Goal: Task Accomplishment & Management: Complete application form

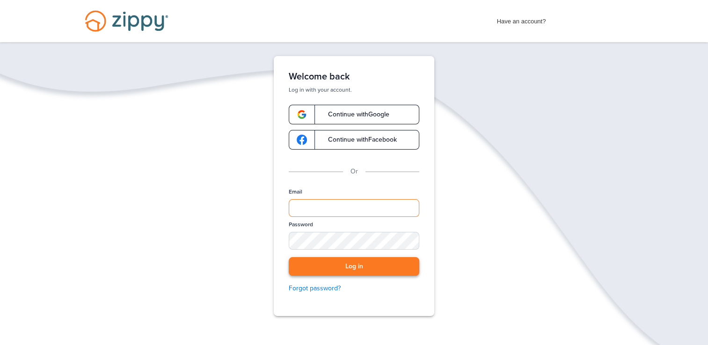
type input "**********"
click at [355, 262] on button "Log in" at bounding box center [354, 266] width 130 height 19
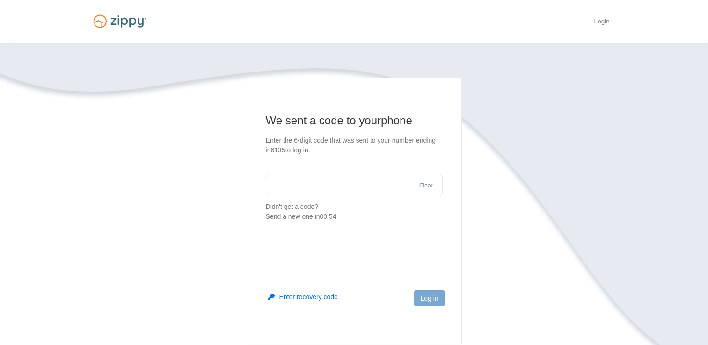
click at [295, 181] on input "text" at bounding box center [354, 185] width 177 height 22
click at [293, 171] on section "We sent a code to your phone Enter the 6-digit code that was sent to your numbe…" at bounding box center [354, 167] width 177 height 108
click at [293, 188] on input "text" at bounding box center [354, 185] width 177 height 22
click at [435, 220] on div "Send a new one in 00:38" at bounding box center [354, 217] width 177 height 10
click at [355, 186] on input "*****" at bounding box center [354, 185] width 177 height 22
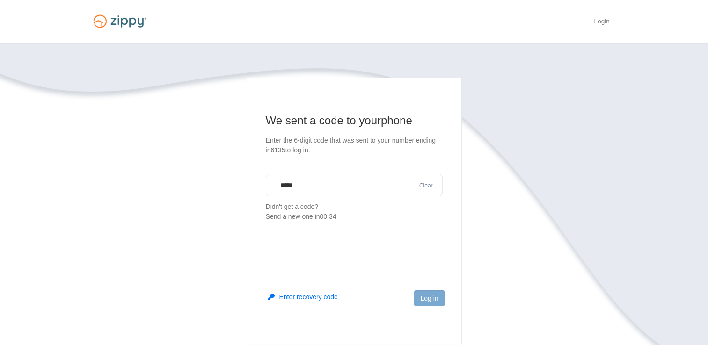
click at [355, 186] on input "*****" at bounding box center [354, 185] width 177 height 22
type input "******"
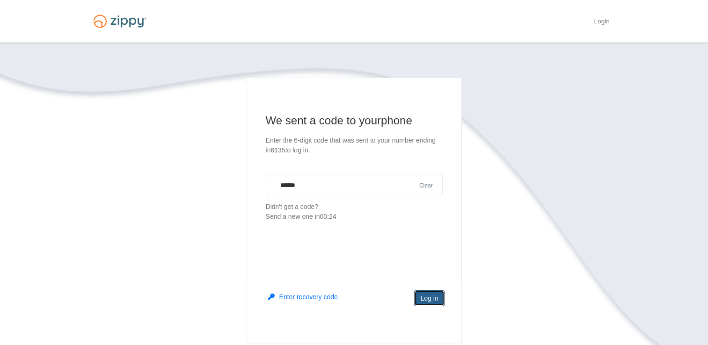
click at [432, 304] on button "Log in" at bounding box center [429, 298] width 30 height 16
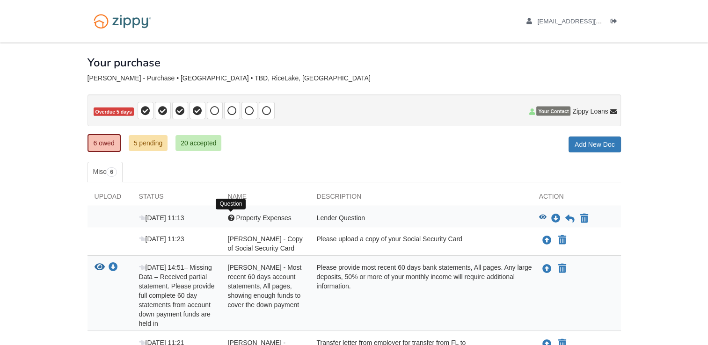
click at [229, 217] on div at bounding box center [231, 218] width 7 height 7
click at [542, 214] on icon "View Property Expenses" at bounding box center [542, 217] width 7 height 7
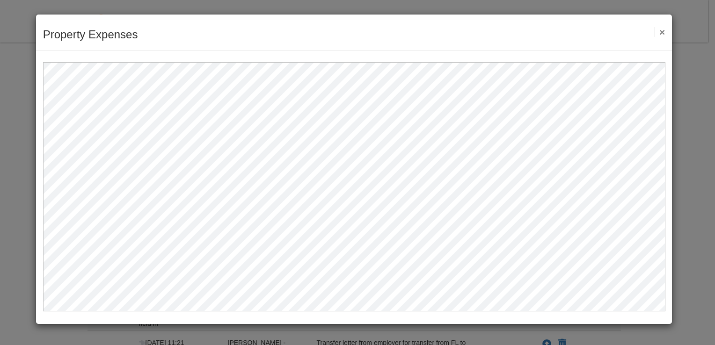
click at [660, 31] on button "×" at bounding box center [659, 32] width 11 height 10
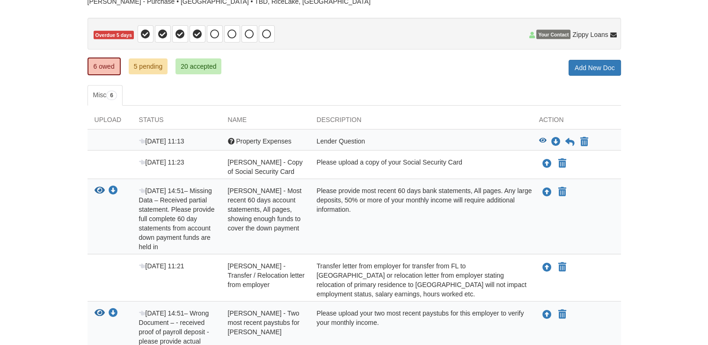
scroll to position [69, 0]
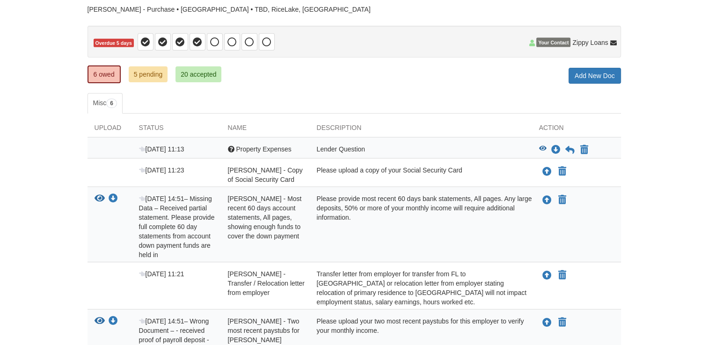
click at [354, 145] on div "Lender Question" at bounding box center [421, 150] width 222 height 11
click at [269, 151] on span "Property Expenses" at bounding box center [263, 148] width 55 height 7
drag, startPoint x: 269, startPoint y: 151, endPoint x: 228, endPoint y: 149, distance: 41.2
click at [228, 149] on div "Question Property Expenses" at bounding box center [265, 150] width 89 height 11
click at [228, 149] on div at bounding box center [231, 149] width 7 height 7
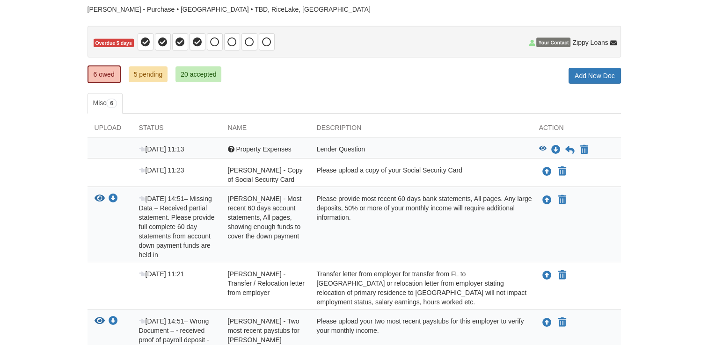
click at [232, 146] on div at bounding box center [231, 149] width 7 height 7
click at [542, 145] on icon "View Property Expenses" at bounding box center [542, 148] width 7 height 7
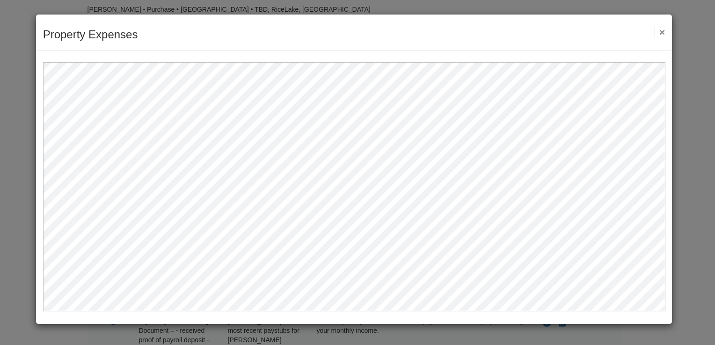
click at [662, 30] on button "×" at bounding box center [659, 32] width 11 height 10
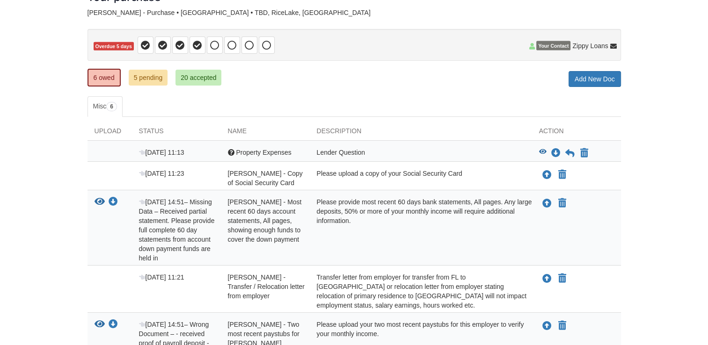
scroll to position [75, 0]
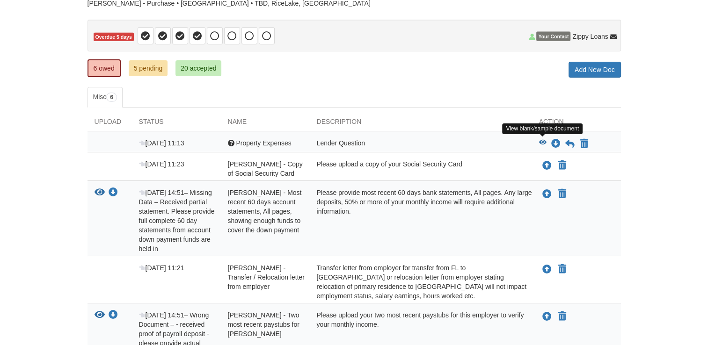
click at [542, 140] on icon "View Property Expenses" at bounding box center [542, 142] width 7 height 7
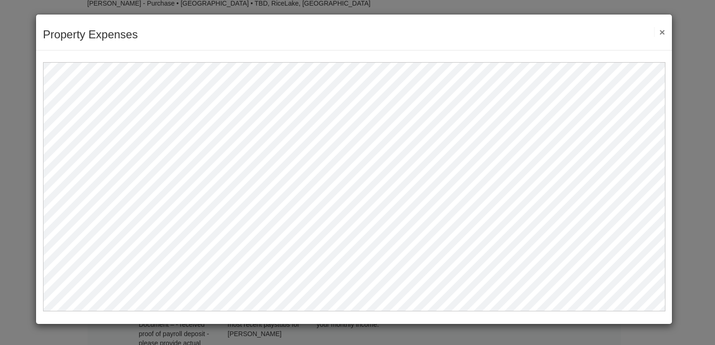
click at [662, 31] on button "×" at bounding box center [659, 32] width 11 height 10
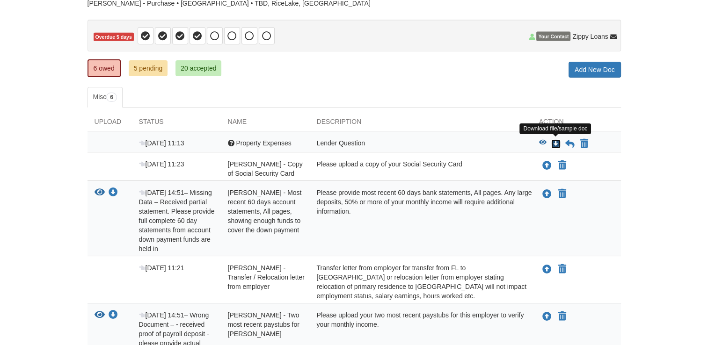
click at [555, 141] on icon "Download Property Expenses" at bounding box center [555, 143] width 9 height 9
click at [619, 159] on div "Upload your document You can declare this document Not Applicable" at bounding box center [580, 165] width 82 height 12
click at [571, 140] on icon at bounding box center [569, 143] width 9 height 9
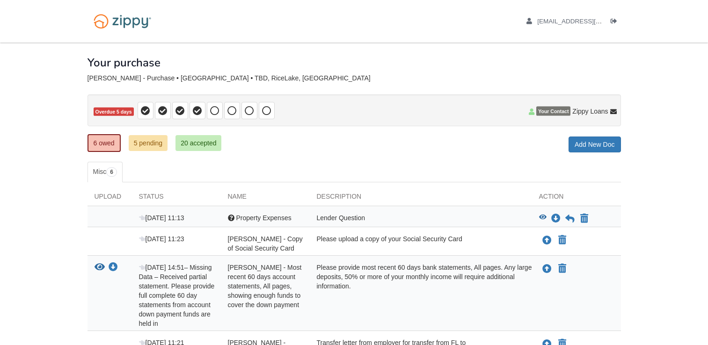
scroll to position [75, 0]
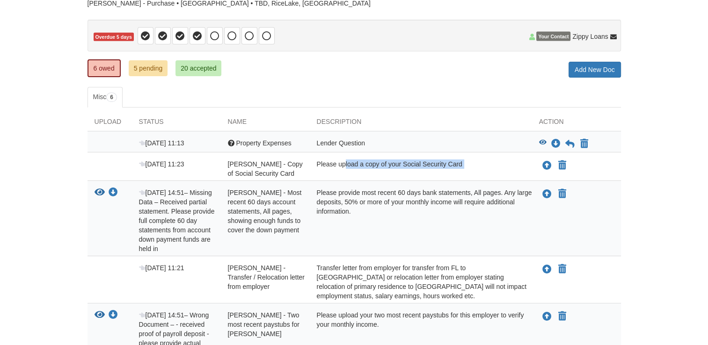
drag, startPoint x: 266, startPoint y: 181, endPoint x: 352, endPoint y: 175, distance: 86.3
click at [352, 175] on div "[DATE] 11:13 Question Property Expenses Lender Question View blank/sample docum…" at bounding box center [353, 269] width 533 height 276
drag, startPoint x: 165, startPoint y: 215, endPoint x: 209, endPoint y: 251, distance: 56.5
click at [209, 251] on div "[DATE] 14:51 – Missing Data – Received partial statement. Please provide full c…" at bounding box center [176, 220] width 89 height 65
click at [52, 215] on body "[EMAIL_ADDRESS][DOMAIN_NAME] Logout" at bounding box center [354, 203] width 708 height 557
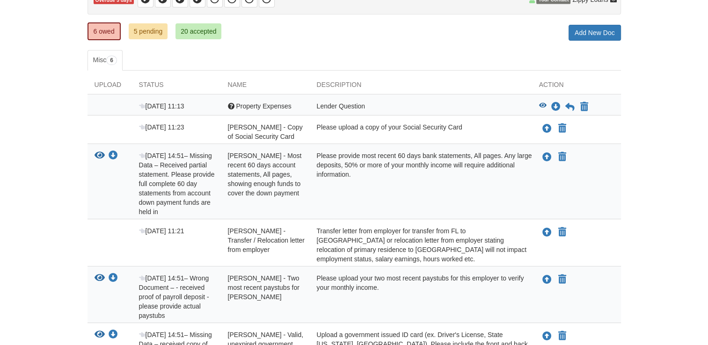
scroll to position [112, 0]
click at [571, 105] on icon at bounding box center [569, 106] width 9 height 9
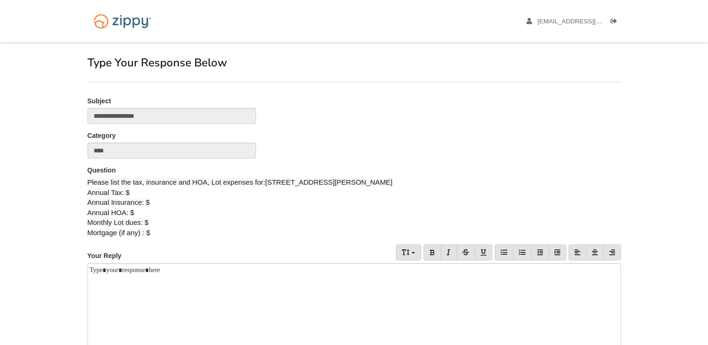
click at [134, 190] on div "Please list the tax, insurance and HOA, Lot expenses for:6925 Thornhill Road An…" at bounding box center [353, 207] width 533 height 60
click at [94, 279] on div at bounding box center [353, 324] width 533 height 122
click at [94, 279] on div "**********" at bounding box center [353, 324] width 533 height 122
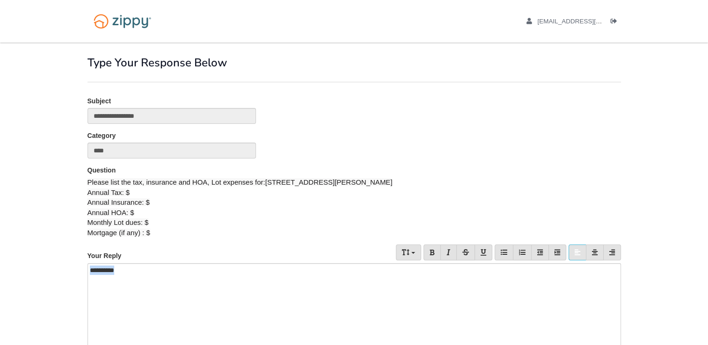
click at [125, 270] on div "**********" at bounding box center [353, 324] width 533 height 122
click at [133, 268] on div "**********" at bounding box center [353, 324] width 533 height 122
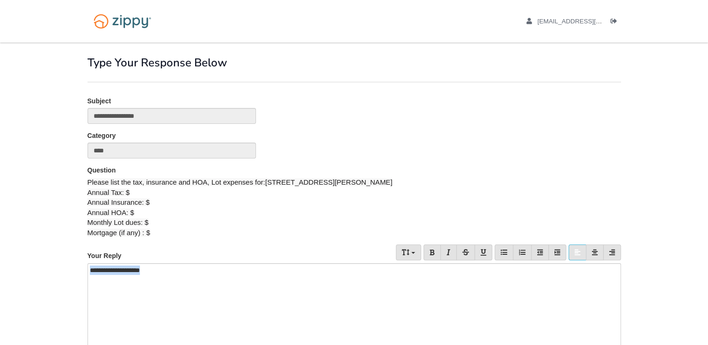
click at [133, 268] on div "**********" at bounding box center [353, 324] width 533 height 122
click at [159, 269] on div "**********" at bounding box center [353, 324] width 533 height 122
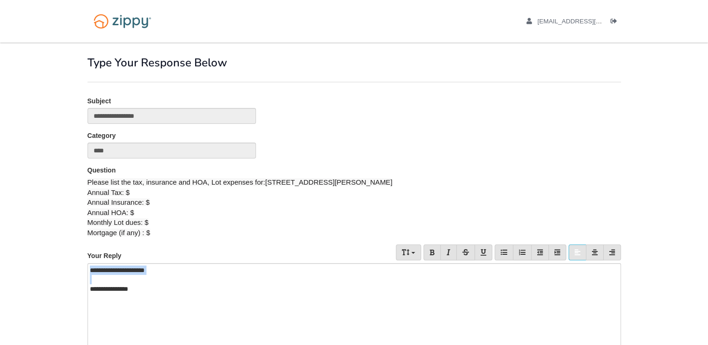
click at [159, 269] on div "**********" at bounding box center [353, 324] width 533 height 122
click at [150, 291] on div "**********" at bounding box center [350, 288] width 521 height 9
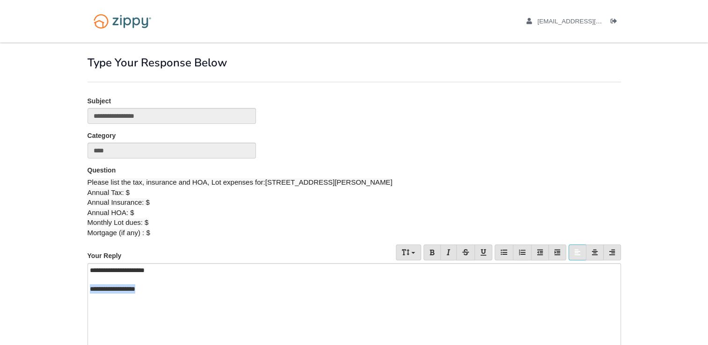
click at [150, 291] on div "**********" at bounding box center [350, 288] width 521 height 9
click at [116, 343] on div "**********" at bounding box center [353, 324] width 533 height 122
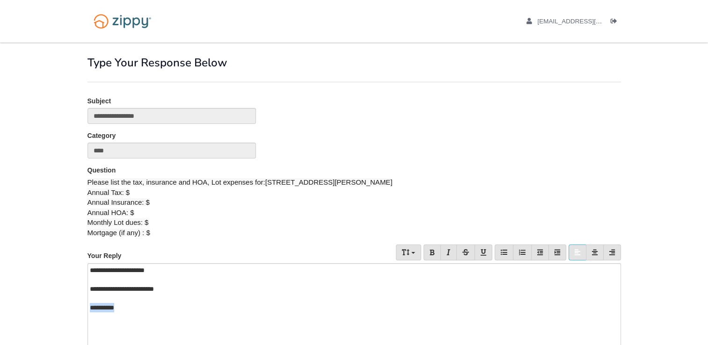
click at [116, 343] on div "**********" at bounding box center [353, 324] width 533 height 122
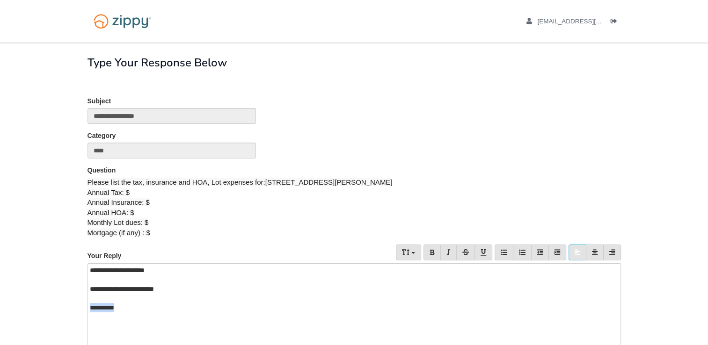
click at [116, 343] on div "**********" at bounding box center [353, 324] width 533 height 122
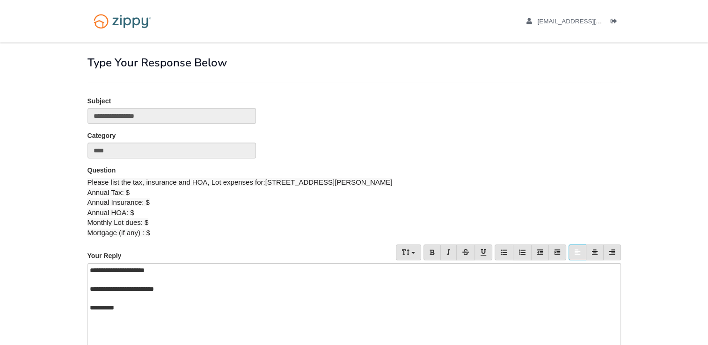
click at [129, 308] on div "**********" at bounding box center [350, 307] width 521 height 9
click at [121, 326] on div "**********" at bounding box center [350, 326] width 521 height 9
click at [145, 325] on div "**********" at bounding box center [350, 326] width 521 height 9
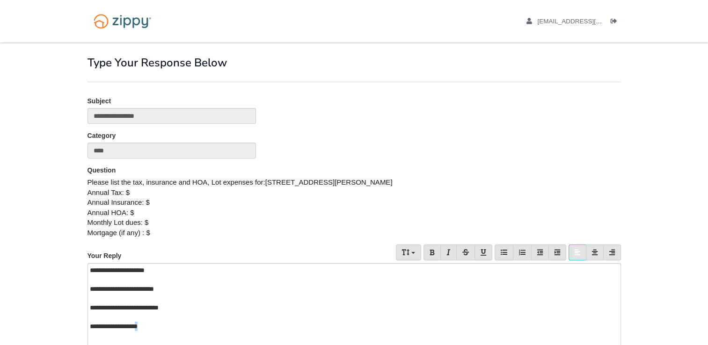
click at [145, 325] on div "**********" at bounding box center [350, 326] width 521 height 9
click at [155, 324] on div "**********" at bounding box center [350, 326] width 521 height 9
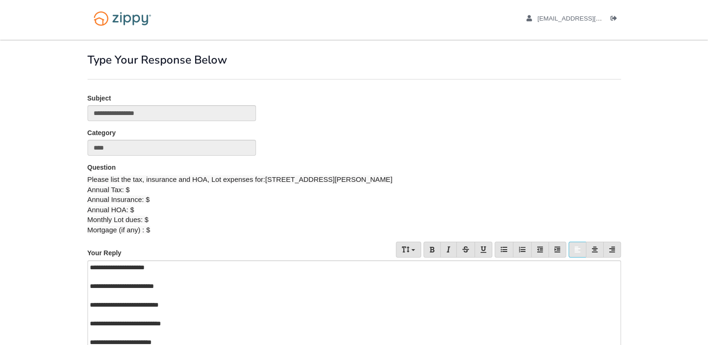
click at [179, 325] on div "**********" at bounding box center [350, 323] width 521 height 9
click at [154, 339] on div "**********" at bounding box center [350, 342] width 521 height 9
click at [129, 267] on div "**********" at bounding box center [353, 321] width 533 height 122
click at [134, 304] on div "**********" at bounding box center [350, 304] width 521 height 9
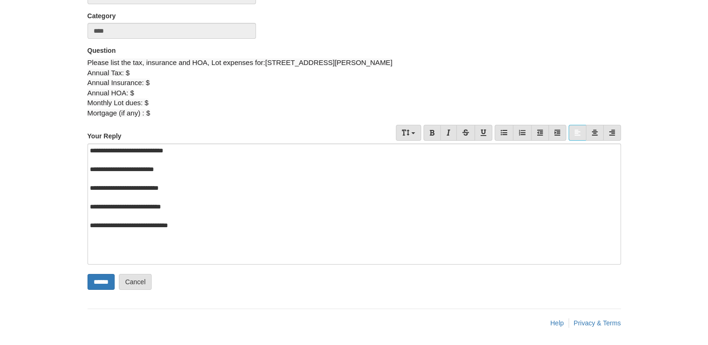
scroll to position [120, 0]
click at [168, 167] on div "**********" at bounding box center [350, 168] width 521 height 9
click at [104, 278] on input "******" at bounding box center [100, 282] width 27 height 16
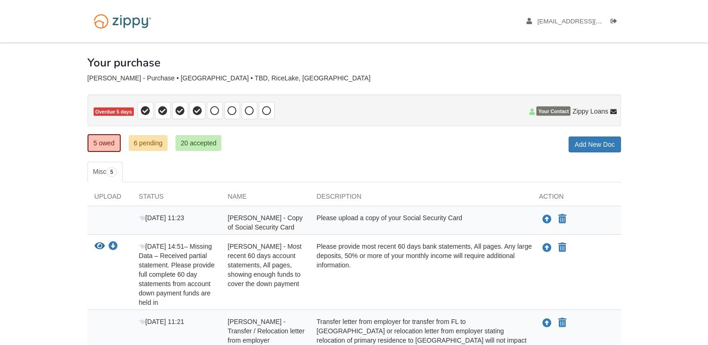
click at [104, 278] on div "View your document Download your document" at bounding box center [109, 274] width 44 height 65
click at [547, 218] on icon "Upload Timothy Tripp - Copy of Social Security Card" at bounding box center [546, 219] width 9 height 9
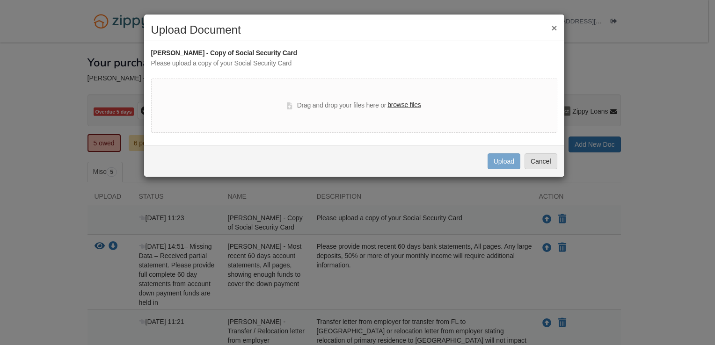
click at [405, 105] on label "browse files" at bounding box center [403, 105] width 33 height 10
click at [0, 0] on input "browse files" at bounding box center [0, 0] width 0 height 0
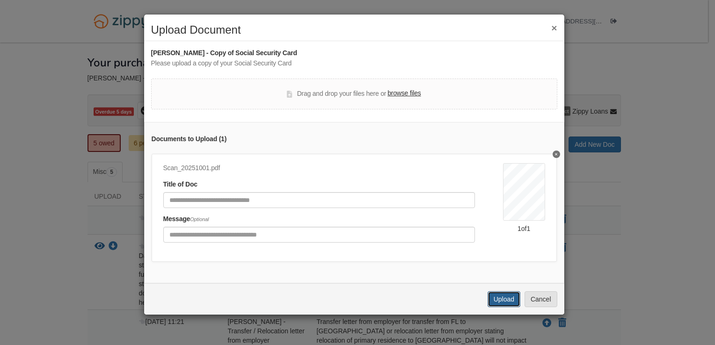
click at [507, 304] on button "Upload" at bounding box center [503, 299] width 33 height 16
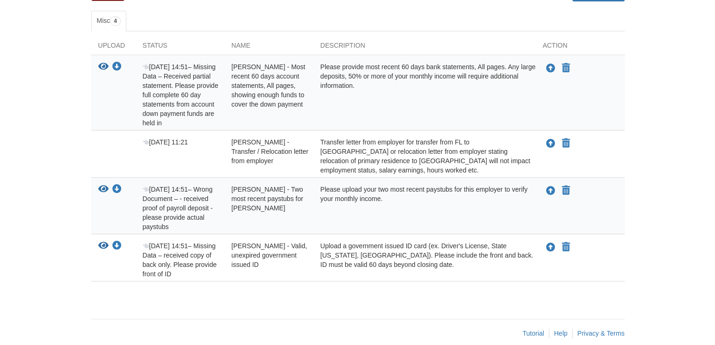
scroll to position [152, 0]
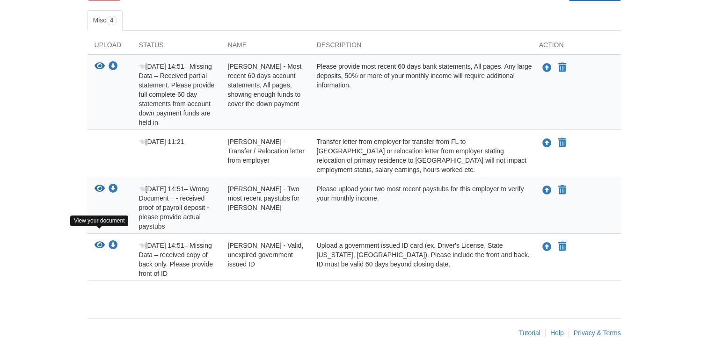
click at [97, 241] on icon "View Timothy Tripp - Valid, unexpired government issued ID" at bounding box center [99, 245] width 10 height 9
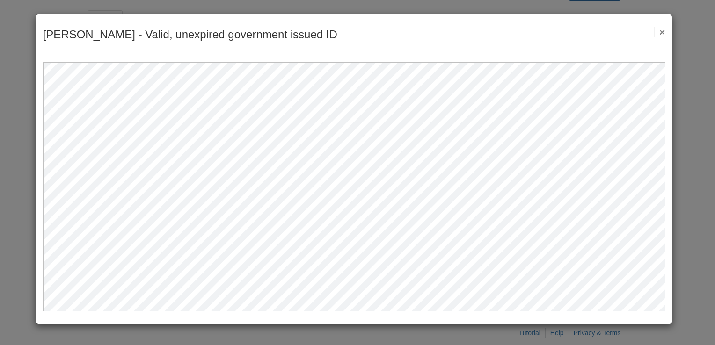
click at [661, 31] on button "×" at bounding box center [659, 32] width 11 height 10
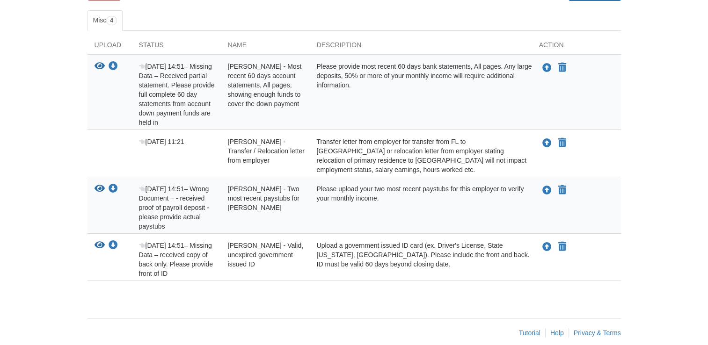
click at [94, 241] on button "View your document" at bounding box center [99, 246] width 10 height 10
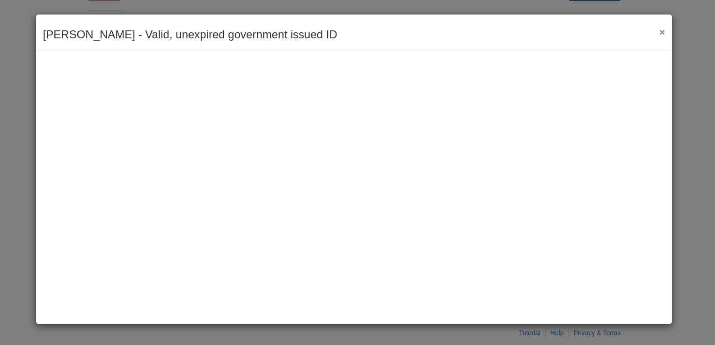
click at [662, 33] on button "×" at bounding box center [659, 32] width 11 height 10
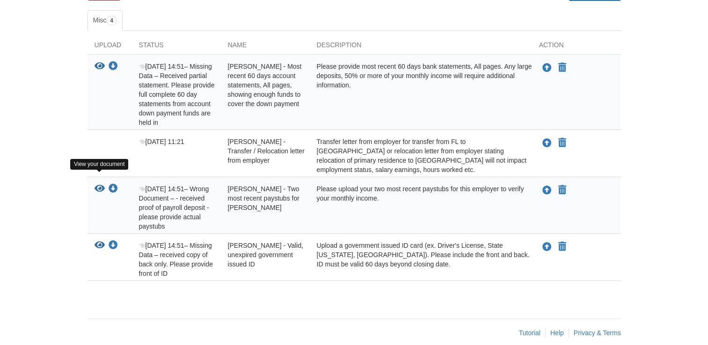
click at [98, 184] on icon "View Timothy Tripp - Two most recent paystubs for EH Reid" at bounding box center [99, 188] width 10 height 9
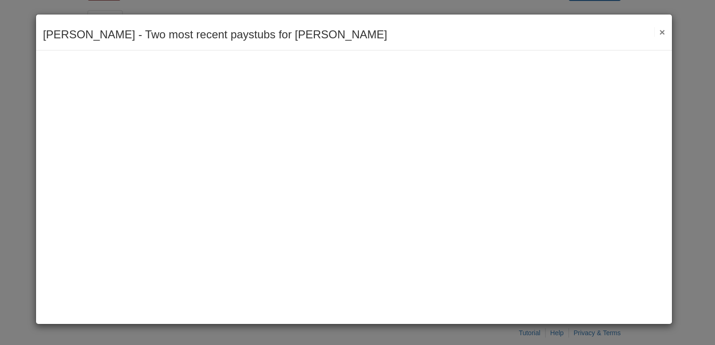
click at [654, 30] on button "×" at bounding box center [659, 32] width 11 height 10
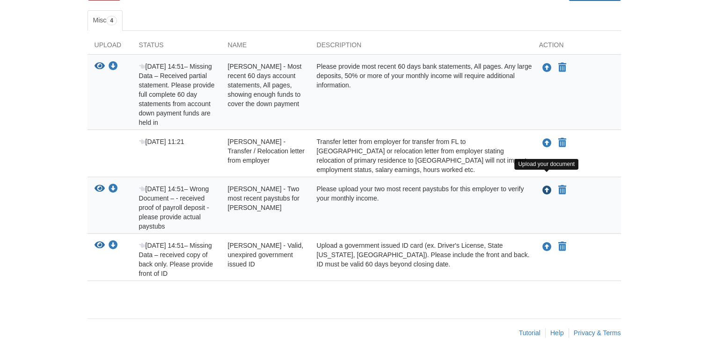
click at [543, 186] on icon "Upload Timothy Tripp - Two most recent paystubs for EH Reid" at bounding box center [546, 190] width 9 height 9
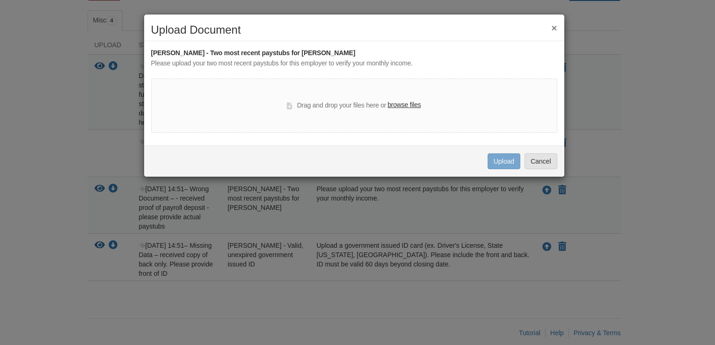
click at [407, 106] on label "browse files" at bounding box center [403, 105] width 33 height 10
click at [0, 0] on input "browse files" at bounding box center [0, 0] width 0 height 0
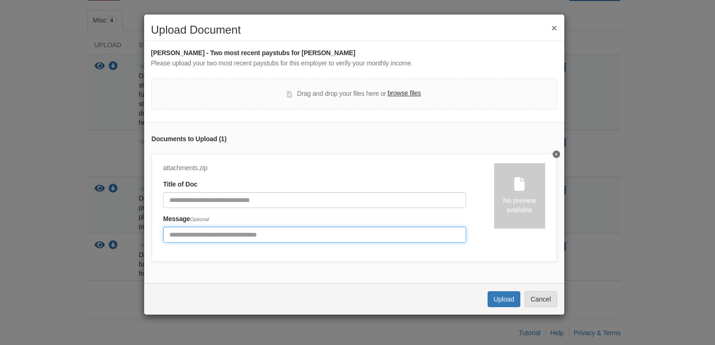
click at [208, 237] on input "Include any comments on this document" at bounding box center [314, 235] width 303 height 16
type input "*********"
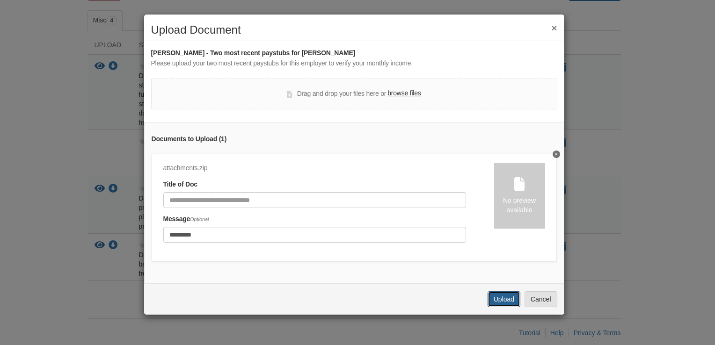
click at [502, 302] on button "Upload" at bounding box center [503, 299] width 33 height 16
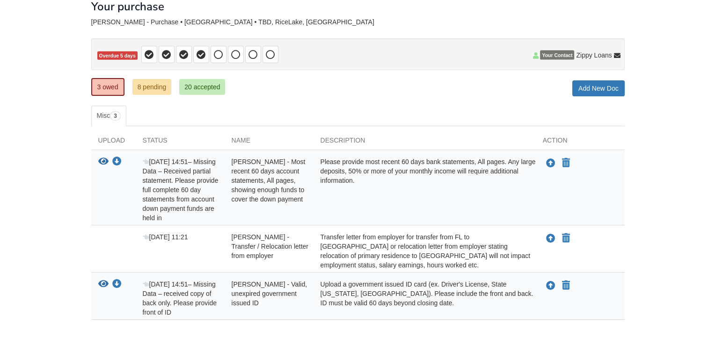
scroll to position [75, 0]
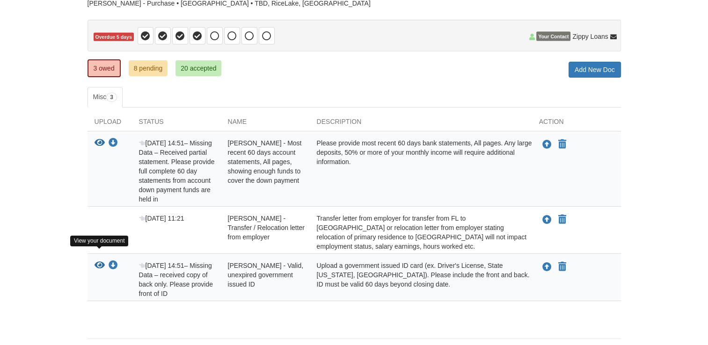
click at [100, 261] on icon "View Timothy Tripp - Valid, unexpired government issued ID" at bounding box center [99, 265] width 10 height 9
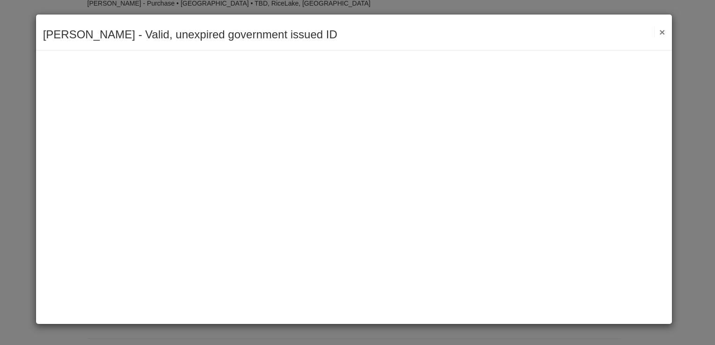
click at [661, 29] on button "×" at bounding box center [659, 32] width 11 height 10
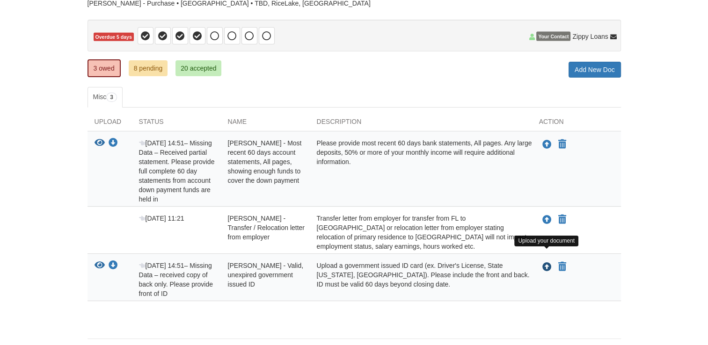
click at [545, 263] on icon "Upload Timothy Tripp - Valid, unexpired government issued ID" at bounding box center [546, 267] width 9 height 9
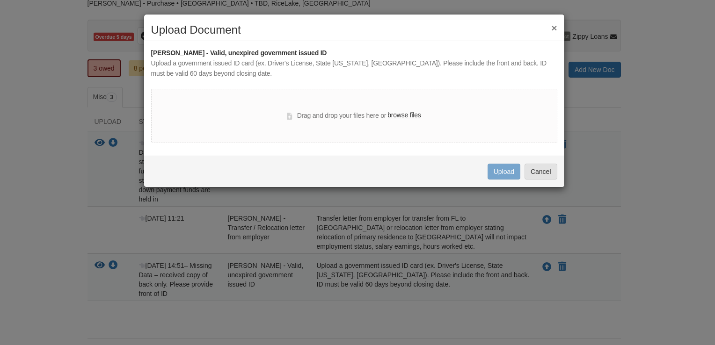
click at [409, 117] on label "browse files" at bounding box center [403, 115] width 33 height 10
click at [0, 0] on input "browse files" at bounding box center [0, 0] width 0 height 0
click at [551, 30] on button "×" at bounding box center [554, 28] width 6 height 10
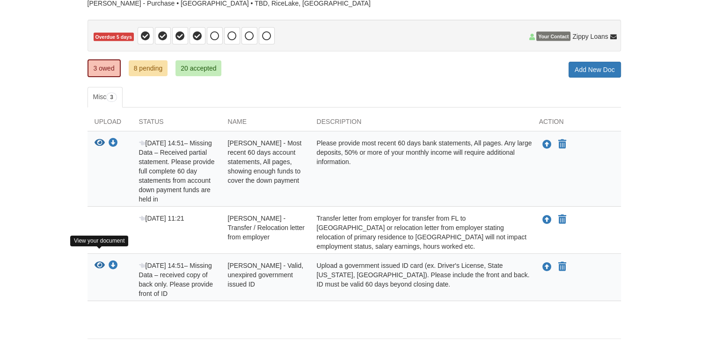
click at [101, 261] on icon "View Timothy Tripp - Valid, unexpired government issued ID" at bounding box center [99, 265] width 10 height 9
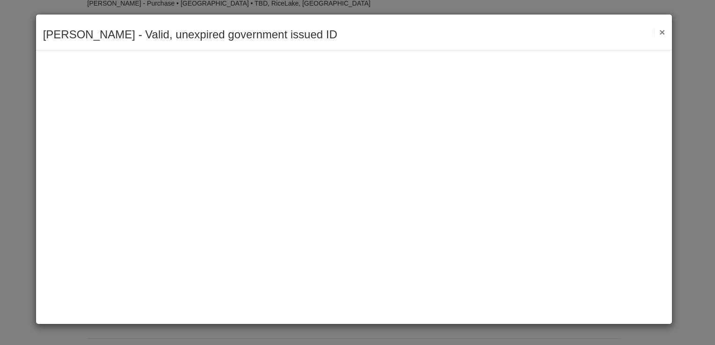
click at [654, 31] on button "×" at bounding box center [659, 32] width 11 height 10
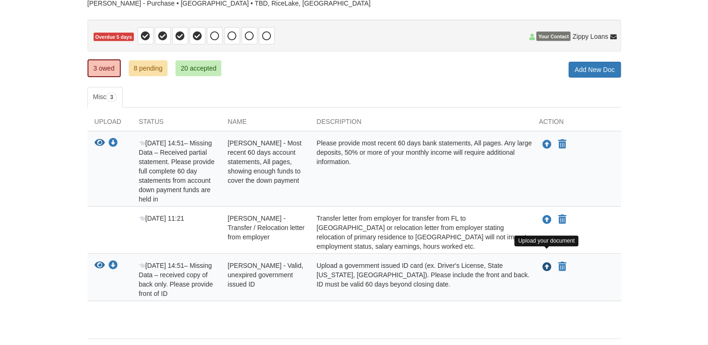
click at [545, 263] on icon "Upload Timothy Tripp - Valid, unexpired government issued ID" at bounding box center [546, 267] width 9 height 9
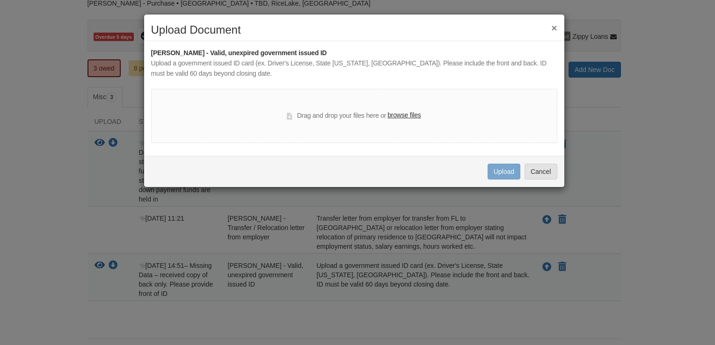
click at [405, 113] on label "browse files" at bounding box center [403, 115] width 33 height 10
click at [0, 0] on input "browse files" at bounding box center [0, 0] width 0 height 0
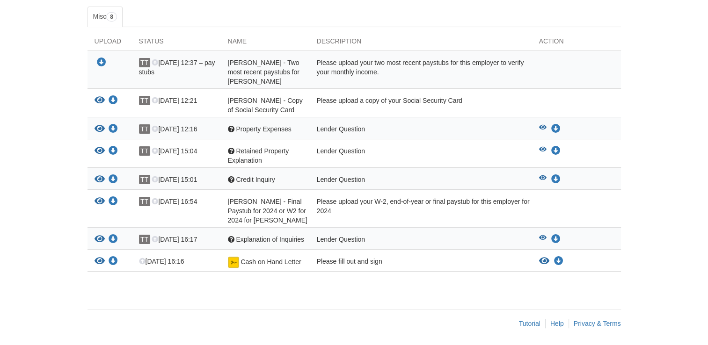
scroll to position [156, 0]
click at [100, 235] on icon "View Explanation of Inquiries" at bounding box center [99, 238] width 10 height 9
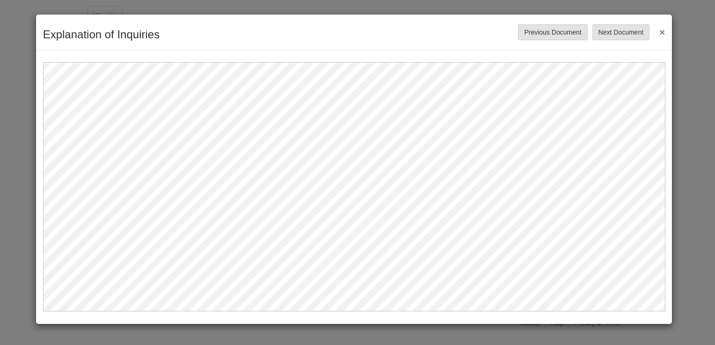
click at [663, 31] on button "×" at bounding box center [659, 31] width 11 height 17
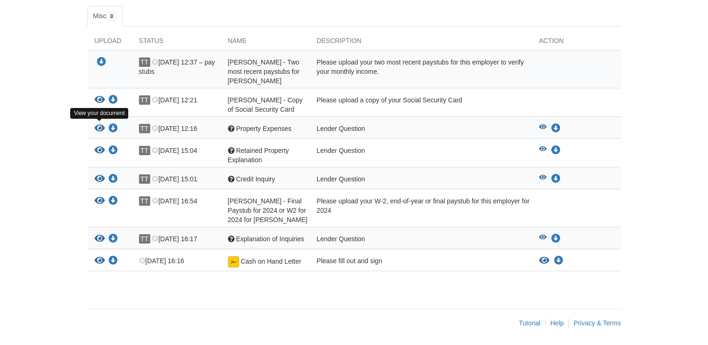
click at [100, 124] on icon "View Property Expenses" at bounding box center [99, 128] width 10 height 9
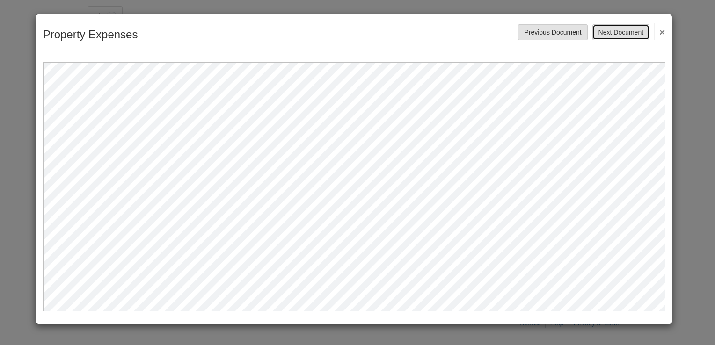
click at [623, 31] on button "Next Document" at bounding box center [620, 32] width 57 height 16
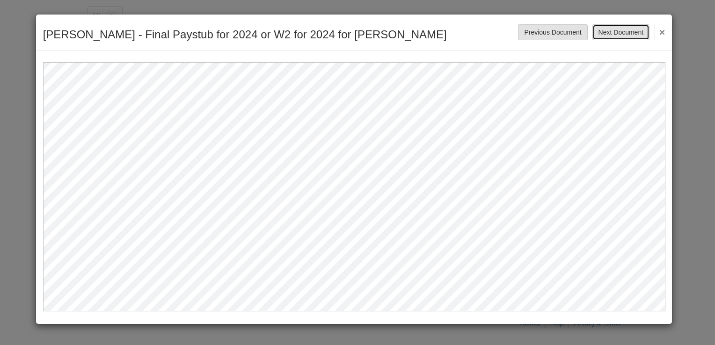
click at [623, 31] on button "Next Document" at bounding box center [620, 32] width 57 height 16
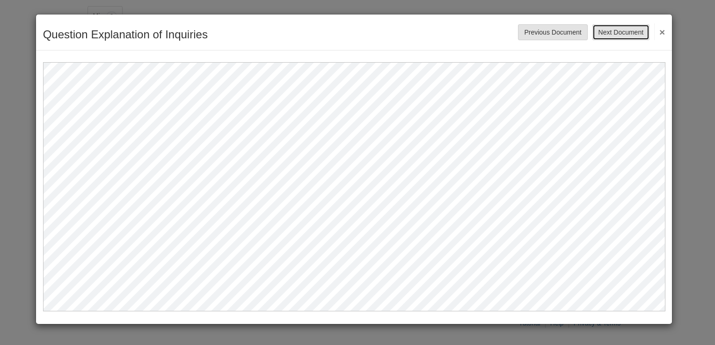
click at [623, 31] on button "Next Document" at bounding box center [620, 32] width 57 height 16
click at [577, 31] on button "Previous Document" at bounding box center [552, 32] width 69 height 16
click at [632, 32] on button "Next Document" at bounding box center [620, 32] width 57 height 16
click at [660, 29] on button "×" at bounding box center [659, 31] width 11 height 17
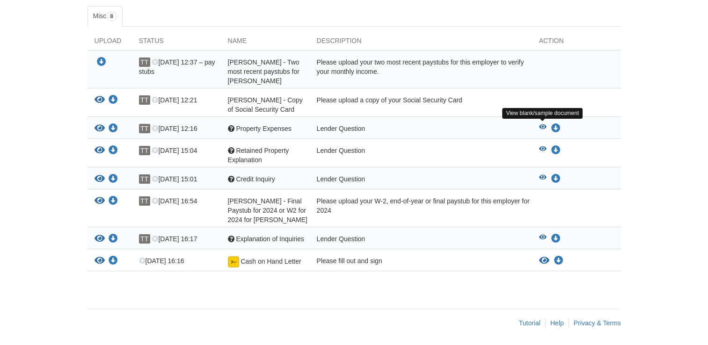
click at [541, 124] on icon "View Property Expenses" at bounding box center [542, 127] width 7 height 7
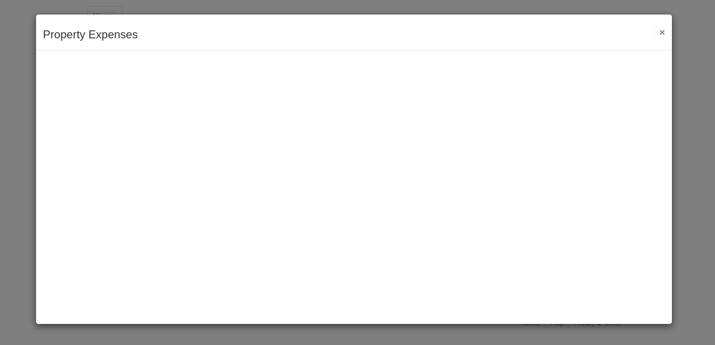
click at [660, 30] on button "×" at bounding box center [659, 32] width 11 height 10
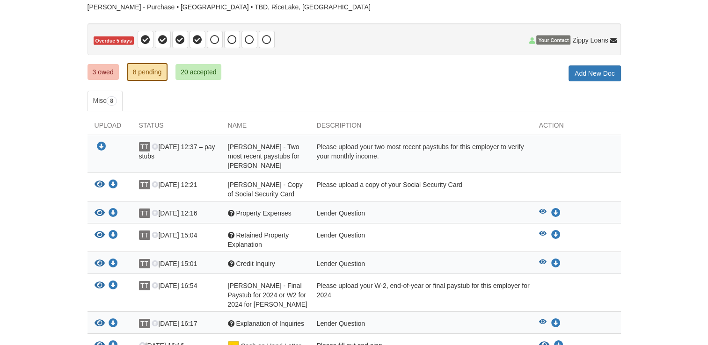
scroll to position [62, 0]
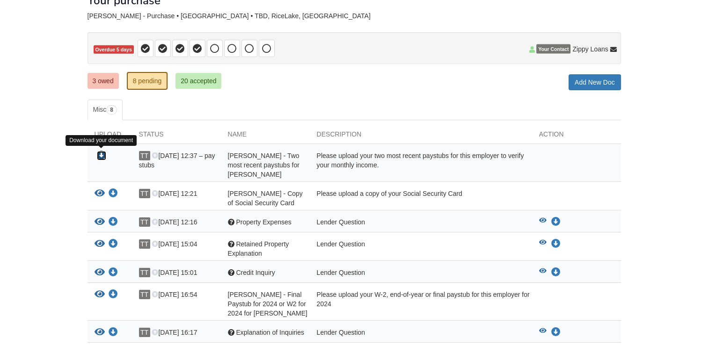
click at [98, 156] on icon "Download Timothy Tripp - Two most recent paystubs for EH Reid" at bounding box center [101, 155] width 9 height 9
click at [102, 152] on icon "Download Timothy Tripp - Two most recent paystubs for EH Reid" at bounding box center [101, 155] width 9 height 9
click at [106, 78] on link "3 owed" at bounding box center [102, 81] width 31 height 16
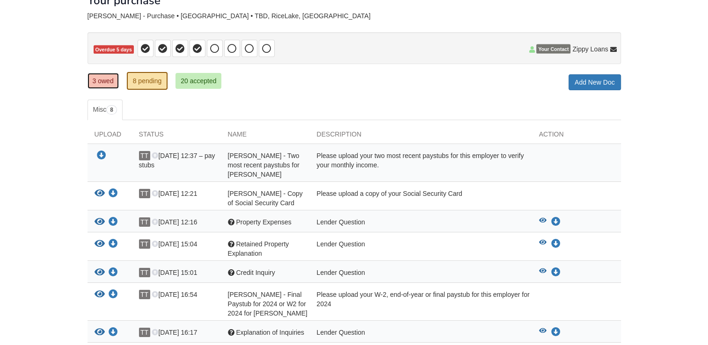
click at [105, 80] on link "3 owed" at bounding box center [102, 81] width 31 height 16
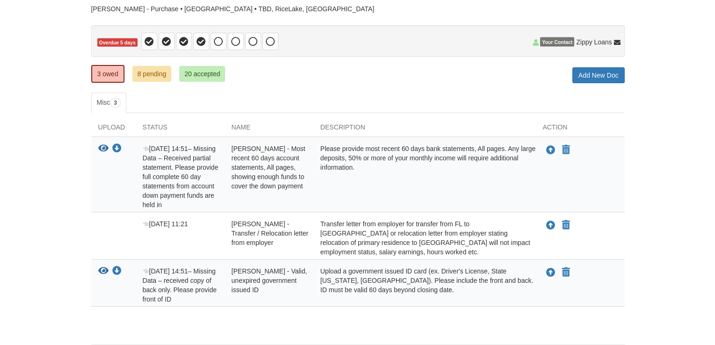
scroll to position [75, 0]
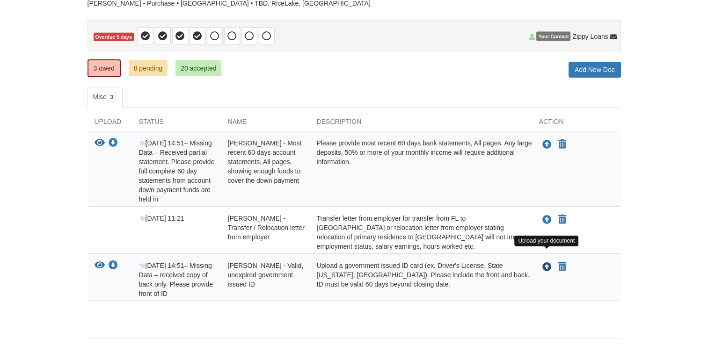
click at [546, 263] on icon "Upload Timothy Tripp - Valid, unexpired government issued ID" at bounding box center [546, 267] width 9 height 9
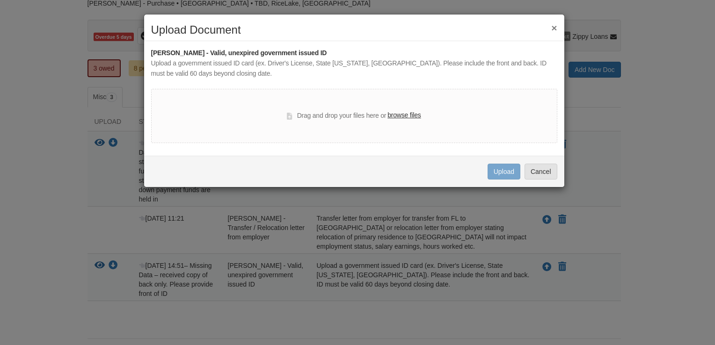
click at [289, 116] on icon at bounding box center [289, 116] width 5 height 7
click at [408, 114] on label "browse files" at bounding box center [403, 115] width 33 height 10
click at [0, 0] on input "browse files" at bounding box center [0, 0] width 0 height 0
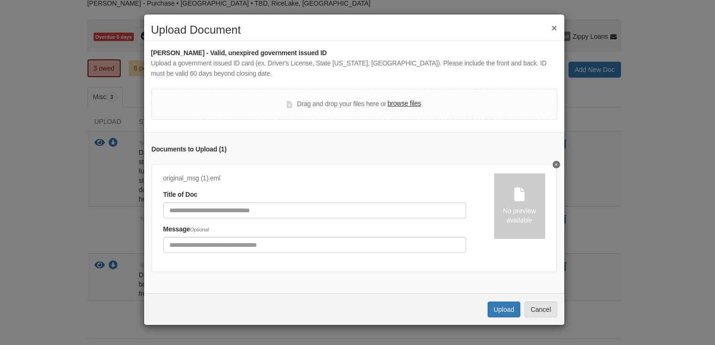
click at [551, 27] on button "×" at bounding box center [554, 28] width 6 height 10
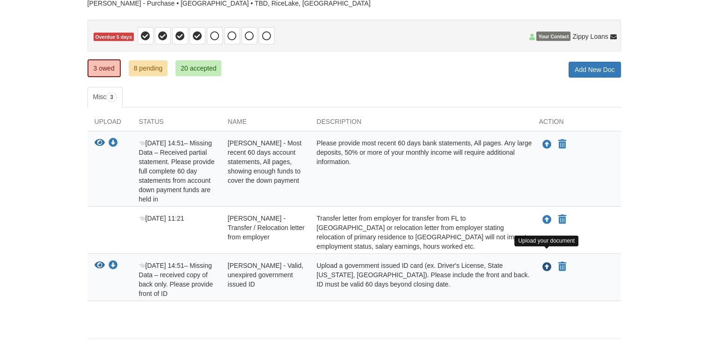
click at [545, 263] on icon "Upload Timothy Tripp - Valid, unexpired government issued ID" at bounding box center [546, 267] width 9 height 9
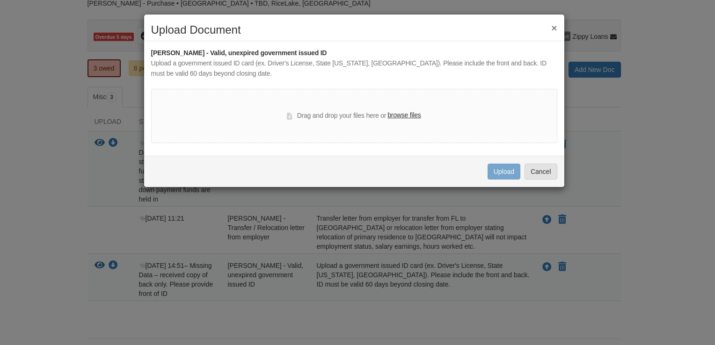
click at [397, 115] on label "browse files" at bounding box center [403, 115] width 33 height 10
click at [0, 0] on input "browse files" at bounding box center [0, 0] width 0 height 0
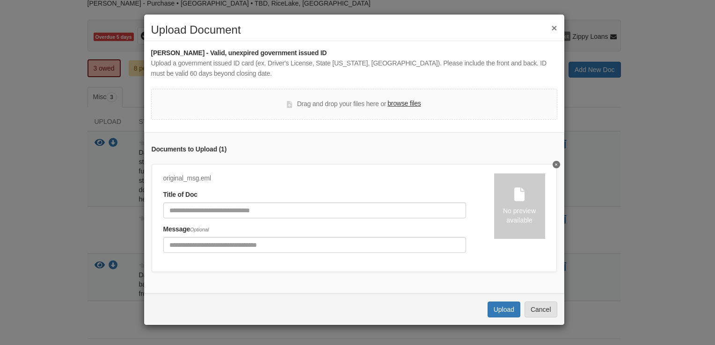
click at [551, 27] on button "×" at bounding box center [554, 28] width 6 height 10
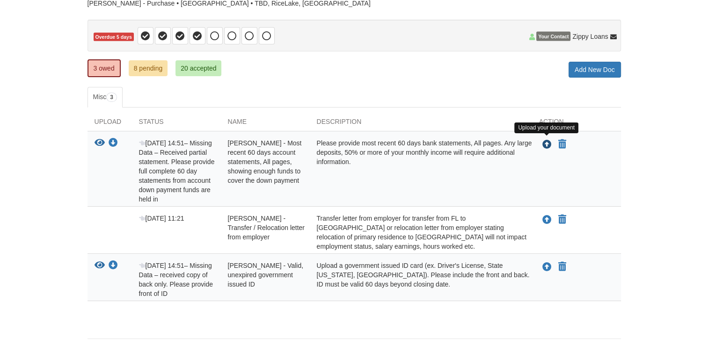
click at [546, 141] on icon "Upload Timothy Tripp - Most recent 60 days account statements, All pages, showi…" at bounding box center [546, 144] width 9 height 9
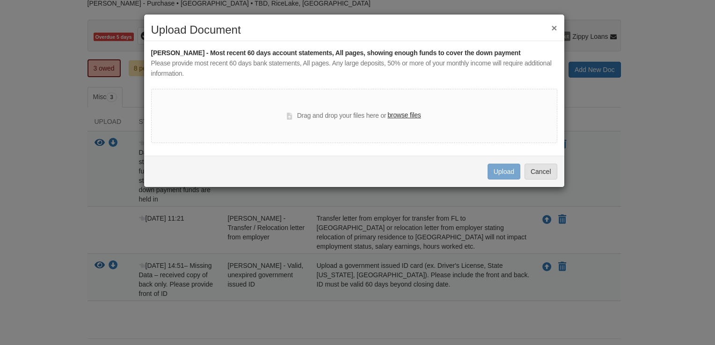
click at [411, 116] on label "browse files" at bounding box center [403, 115] width 33 height 10
click at [0, 0] on input "browse files" at bounding box center [0, 0] width 0 height 0
click at [406, 114] on label "browse files" at bounding box center [403, 115] width 33 height 10
click at [0, 0] on input "browse files" at bounding box center [0, 0] width 0 height 0
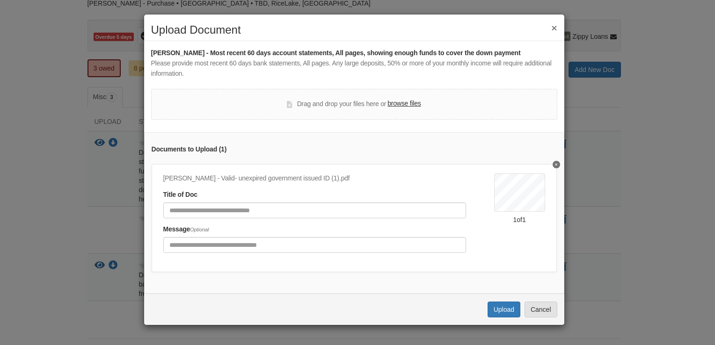
click at [551, 23] on button "×" at bounding box center [554, 28] width 6 height 10
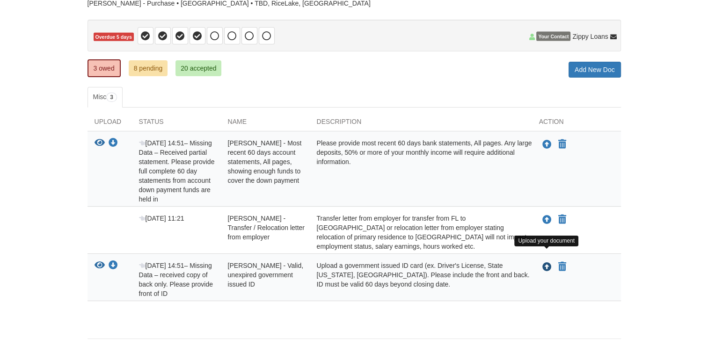
click at [548, 263] on icon "Upload Timothy Tripp - Valid, unexpired government issued ID" at bounding box center [546, 267] width 9 height 9
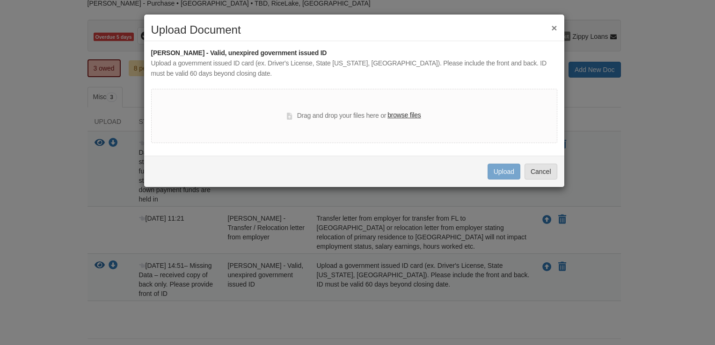
click at [407, 115] on label "browse files" at bounding box center [403, 115] width 33 height 10
click at [0, 0] on input "browse files" at bounding box center [0, 0] width 0 height 0
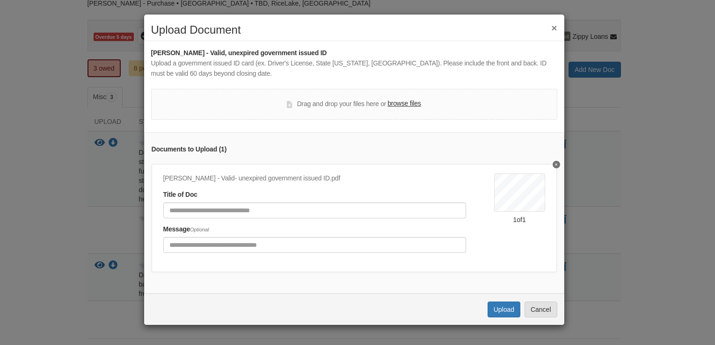
click at [553, 27] on button "×" at bounding box center [554, 28] width 6 height 10
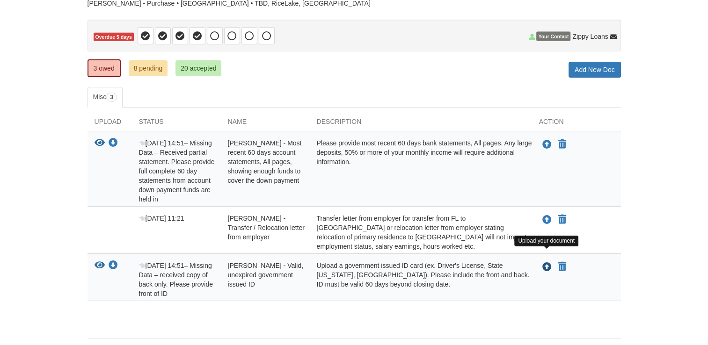
click at [546, 263] on icon "Upload Timothy Tripp - Valid, unexpired government issued ID" at bounding box center [546, 267] width 9 height 9
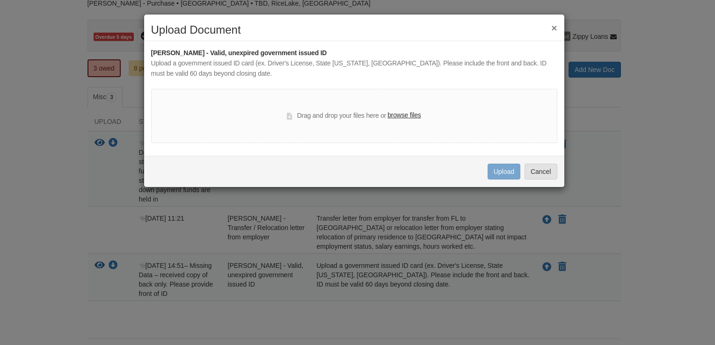
click at [410, 113] on label "browse files" at bounding box center [403, 115] width 33 height 10
click at [0, 0] on input "browse files" at bounding box center [0, 0] width 0 height 0
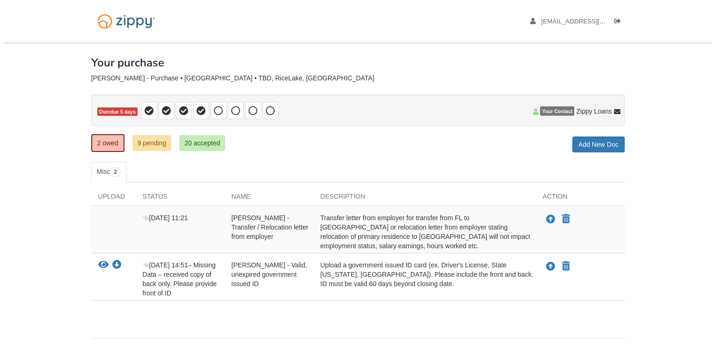
scroll to position [20, 0]
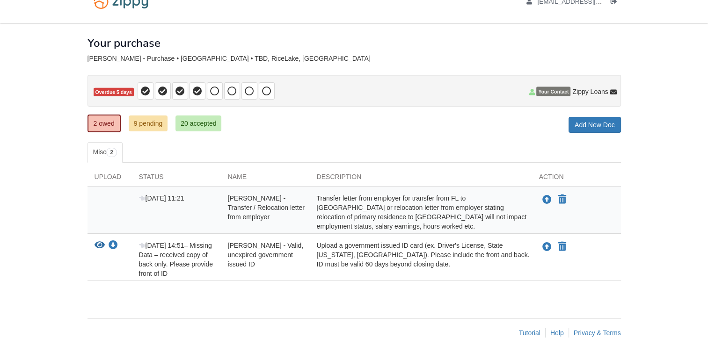
click at [499, 318] on footer "Tutorial Help Privacy & Terms" at bounding box center [353, 332] width 533 height 29
click at [591, 123] on link "Add New Doc" at bounding box center [594, 125] width 52 height 16
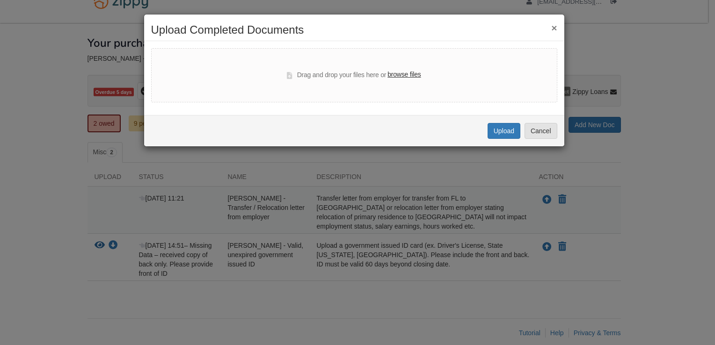
click at [415, 74] on label "browse files" at bounding box center [403, 75] width 33 height 10
click at [0, 0] on input "browse files" at bounding box center [0, 0] width 0 height 0
select select "****"
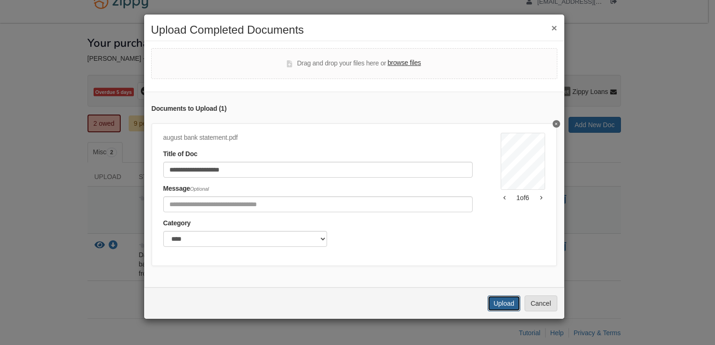
click at [506, 307] on button "Upload" at bounding box center [503, 304] width 33 height 16
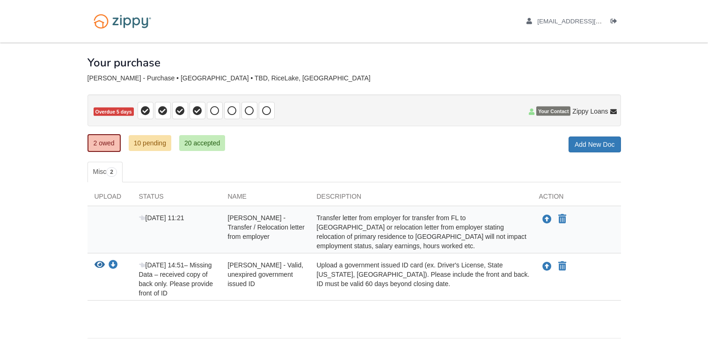
scroll to position [20, 0]
click at [547, 262] on icon "Upload Timothy Tripp - Valid, unexpired government issued ID" at bounding box center [546, 266] width 9 height 9
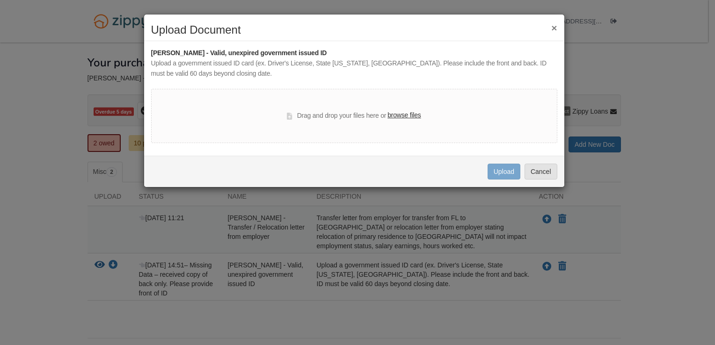
click at [400, 116] on label "browse files" at bounding box center [403, 115] width 33 height 10
click at [0, 0] on input "browse files" at bounding box center [0, 0] width 0 height 0
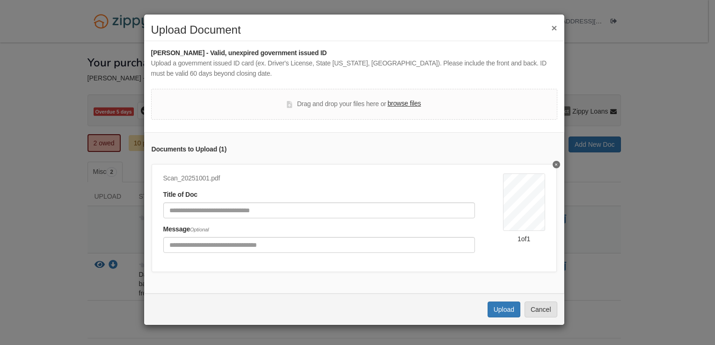
click at [551, 24] on button "×" at bounding box center [554, 28] width 6 height 10
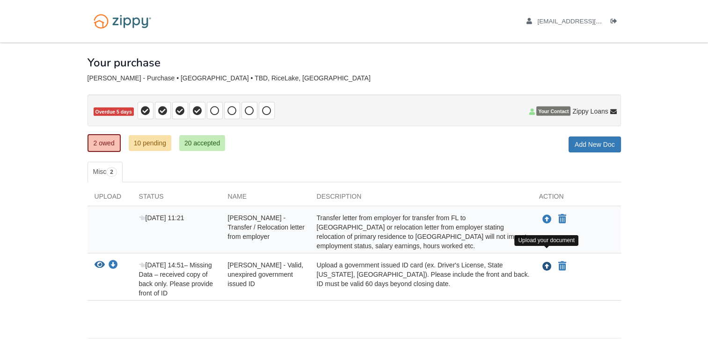
click at [547, 262] on icon "Upload Timothy Tripp - Valid, unexpired government issued ID" at bounding box center [546, 266] width 9 height 9
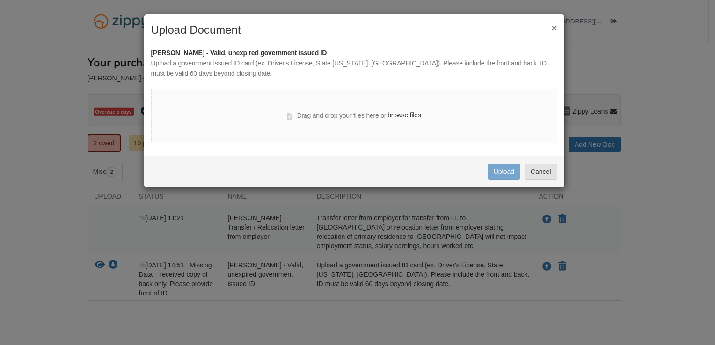
click at [406, 115] on label "browse files" at bounding box center [403, 115] width 33 height 10
click at [0, 0] on input "browse files" at bounding box center [0, 0] width 0 height 0
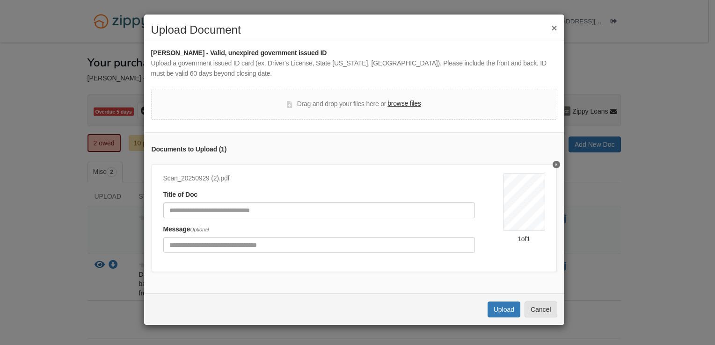
click at [551, 26] on button "×" at bounding box center [554, 28] width 6 height 10
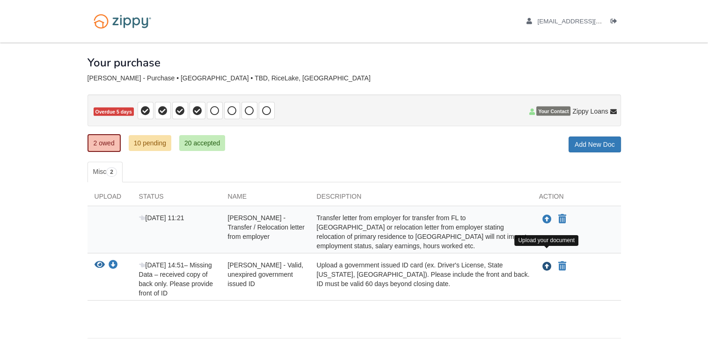
click at [547, 262] on icon "Upload Timothy Tripp - Valid, unexpired government issued ID" at bounding box center [546, 266] width 9 height 9
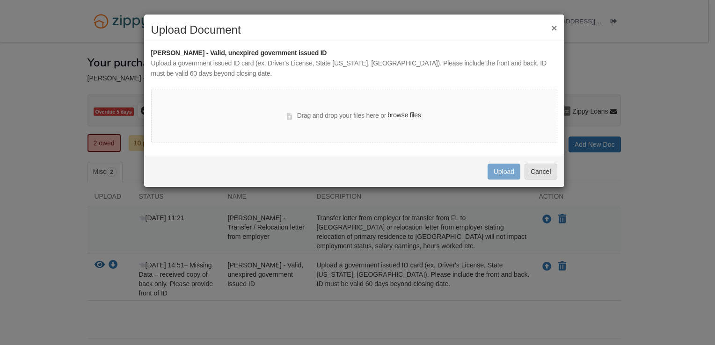
click at [401, 117] on label "browse files" at bounding box center [403, 115] width 33 height 10
click at [0, 0] on input "browse files" at bounding box center [0, 0] width 0 height 0
